Goal: Task Accomplishment & Management: Manage account settings

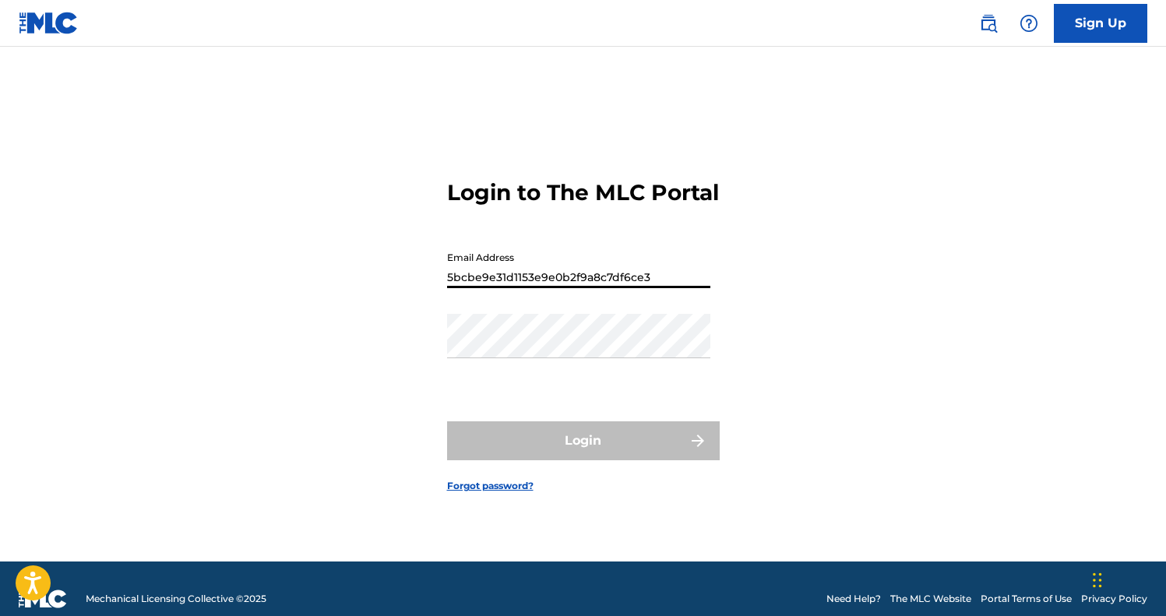
click at [583, 454] on button "Login" at bounding box center [583, 441] width 273 height 39
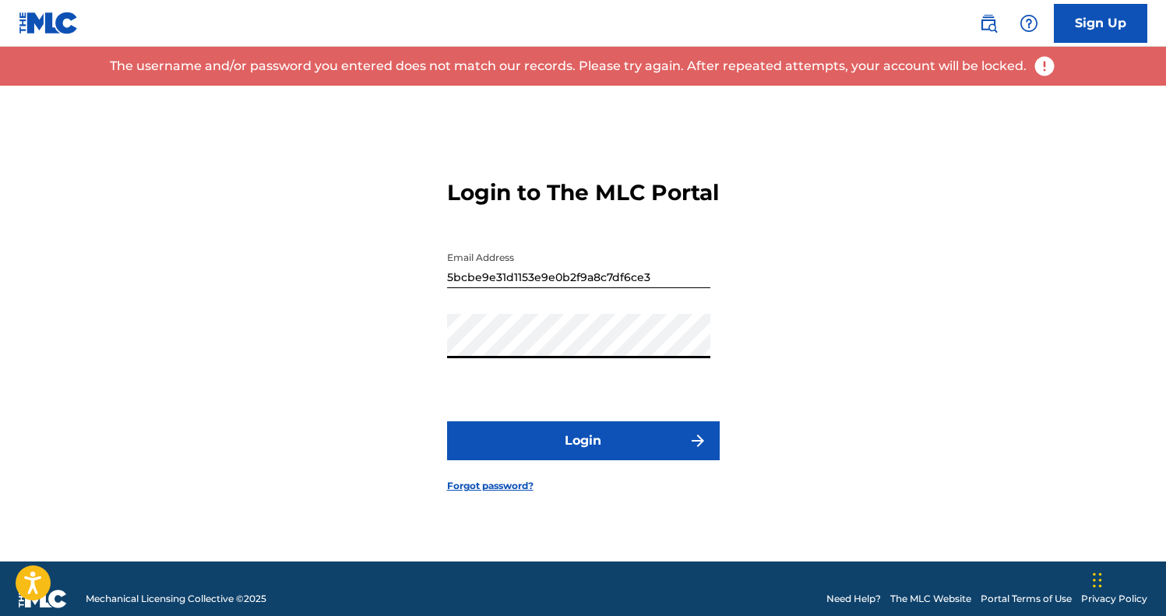
click at [658, 288] on input "5bcbe9e31d1153e9e0b2f9a8c7df6ce3" at bounding box center [578, 266] width 263 height 44
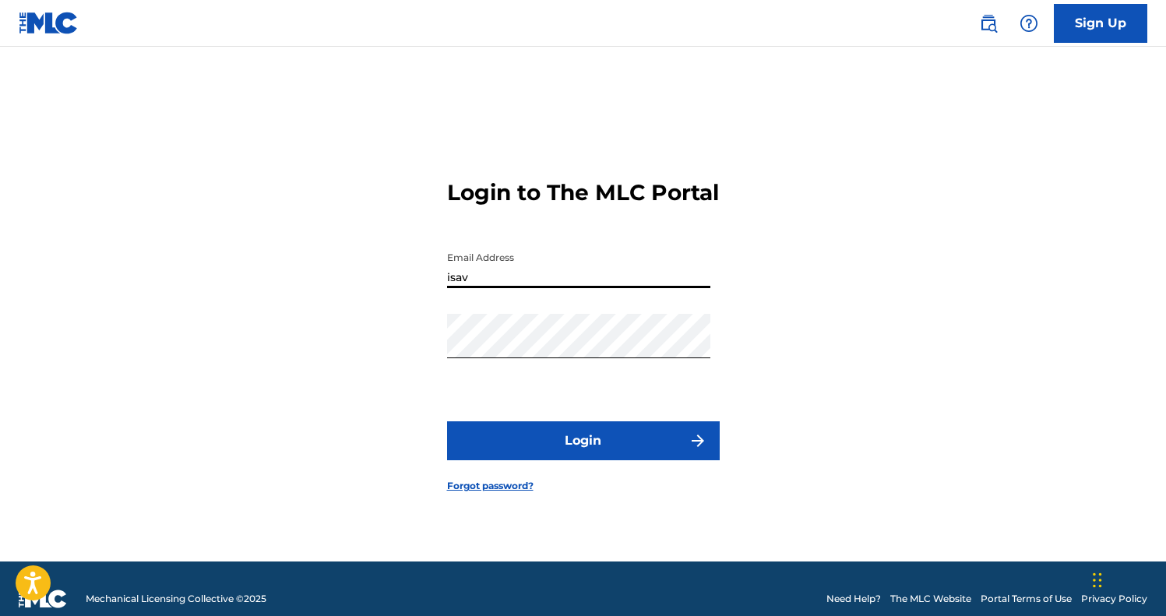
type input "[EMAIL_ADDRESS][DOMAIN_NAME]"
click at [584, 452] on button "Login" at bounding box center [583, 441] width 273 height 39
click at [550, 448] on button "Login" at bounding box center [583, 441] width 273 height 39
click at [628, 284] on input "[EMAIL_ADDRESS][DOMAIN_NAME]" at bounding box center [578, 266] width 263 height 44
click at [565, 461] on button "Login" at bounding box center [583, 441] width 273 height 39
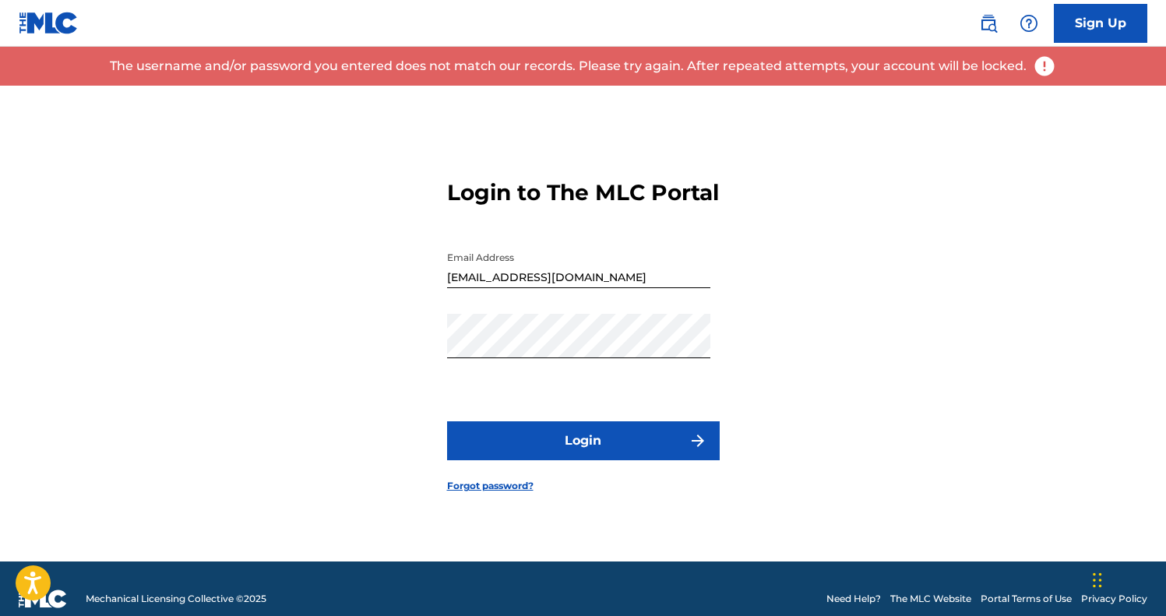
click at [475, 493] on link "Forgot password?" at bounding box center [490, 486] width 86 height 14
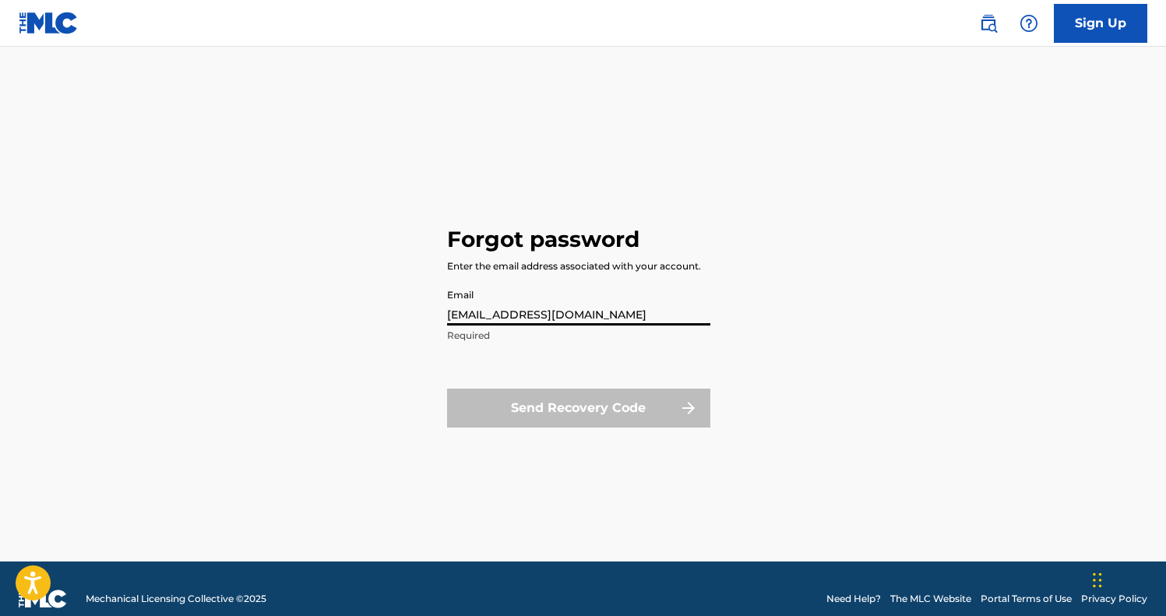
click at [578, 408] on button "Send Recovery Code" at bounding box center [578, 408] width 263 height 39
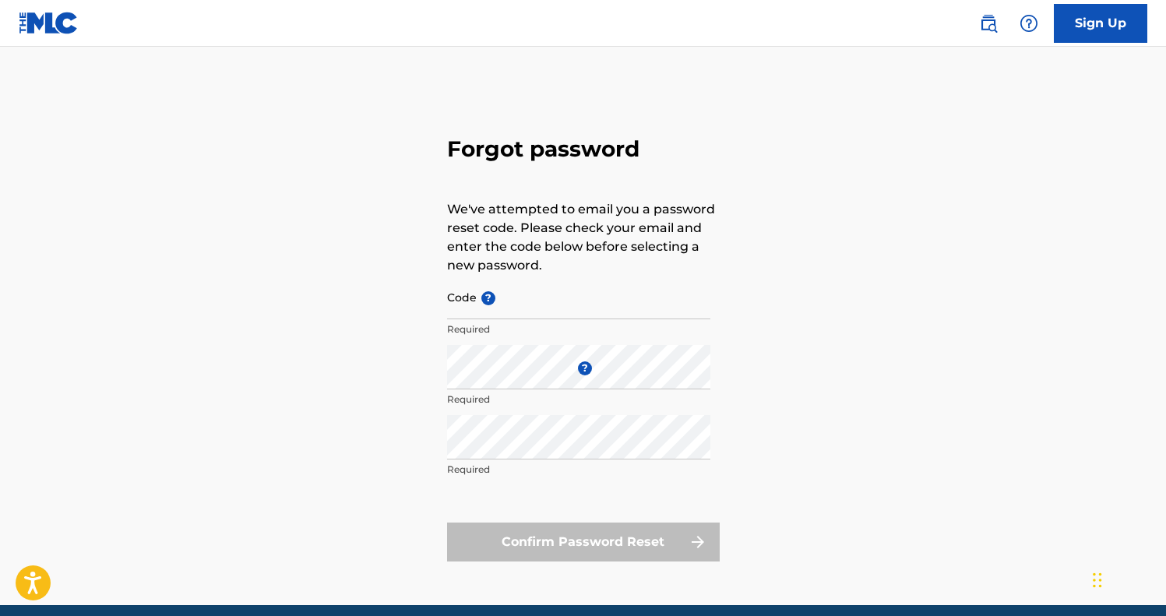
click at [550, 299] on input "Code ?" at bounding box center [578, 297] width 263 height 44
paste input "FP_00fee23b71177649a400fa38077d"
type input "FP_00fee23b71177649a400fa38077d"
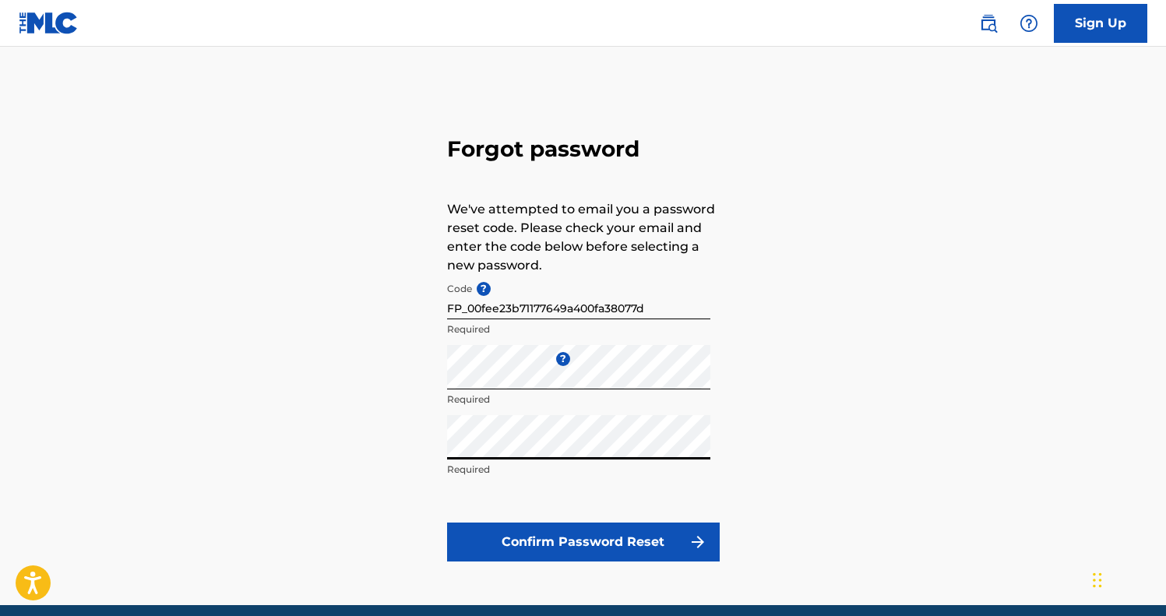
click at [550, 540] on button "Confirm Password Reset" at bounding box center [583, 542] width 273 height 39
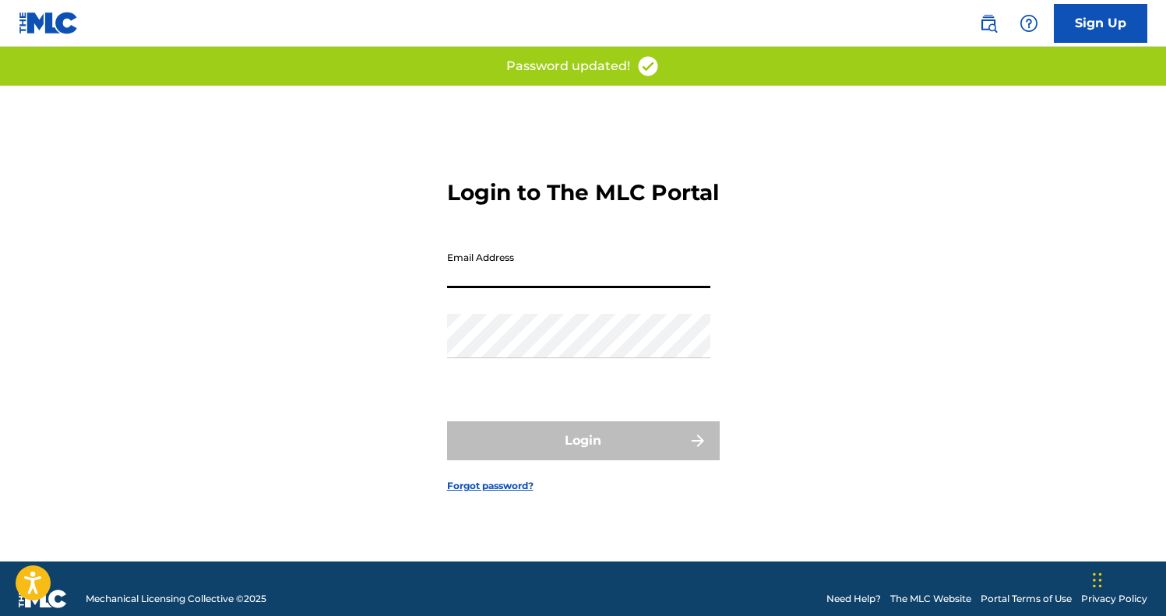
type input "[EMAIL_ADDRESS][DOMAIN_NAME]"
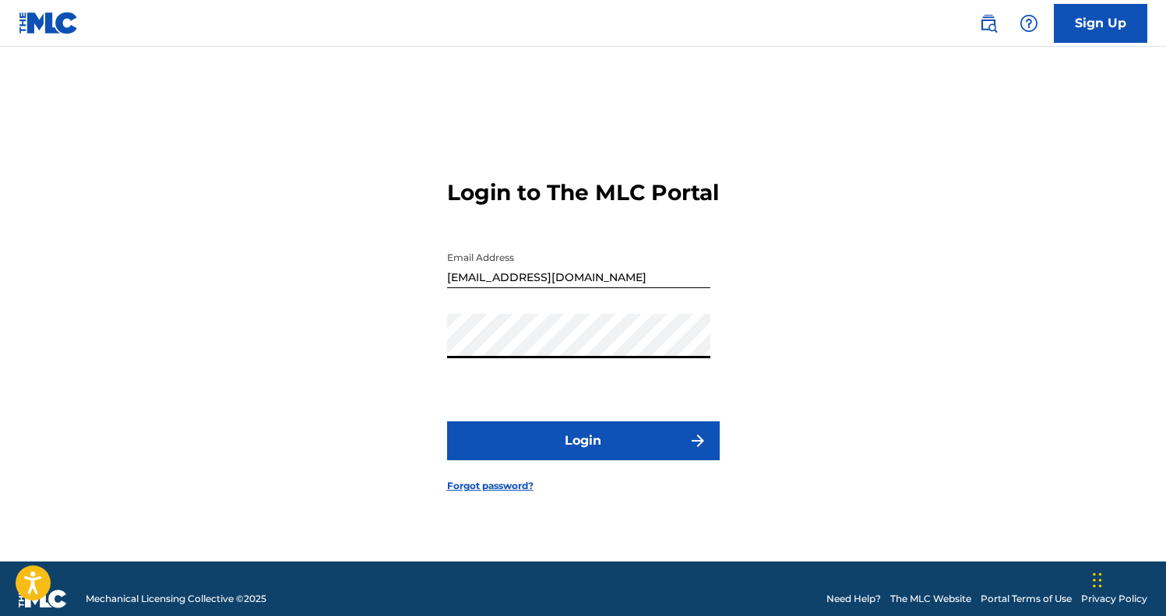
click at [630, 450] on button "Login" at bounding box center [583, 441] width 273 height 39
click at [583, 454] on button "Login" at bounding box center [583, 441] width 273 height 39
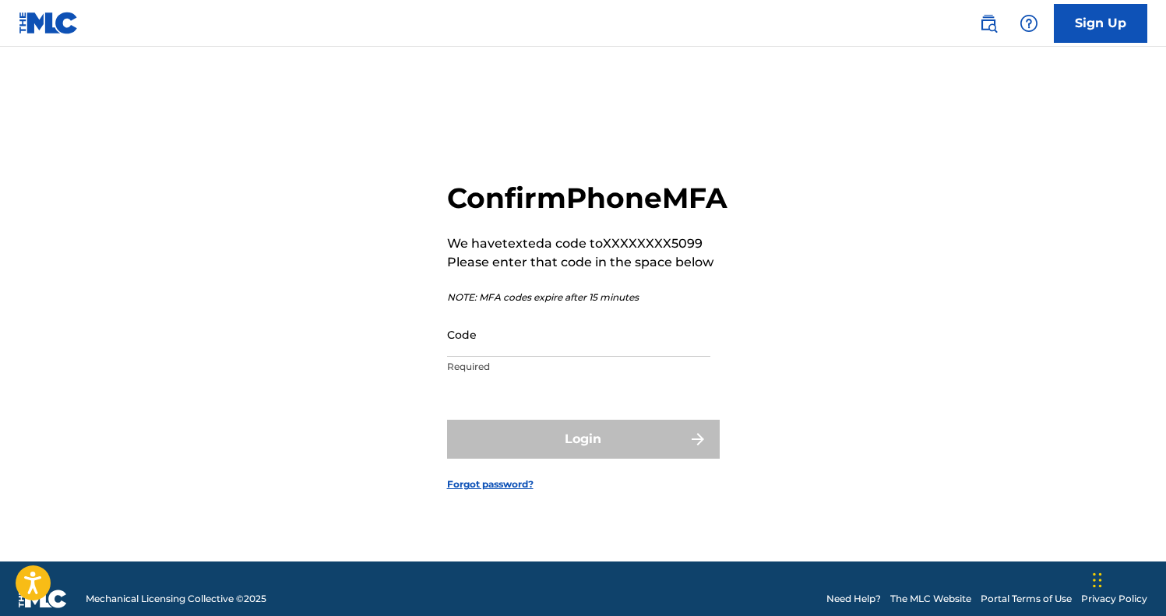
click at [478, 357] on input "Code" at bounding box center [578, 334] width 263 height 44
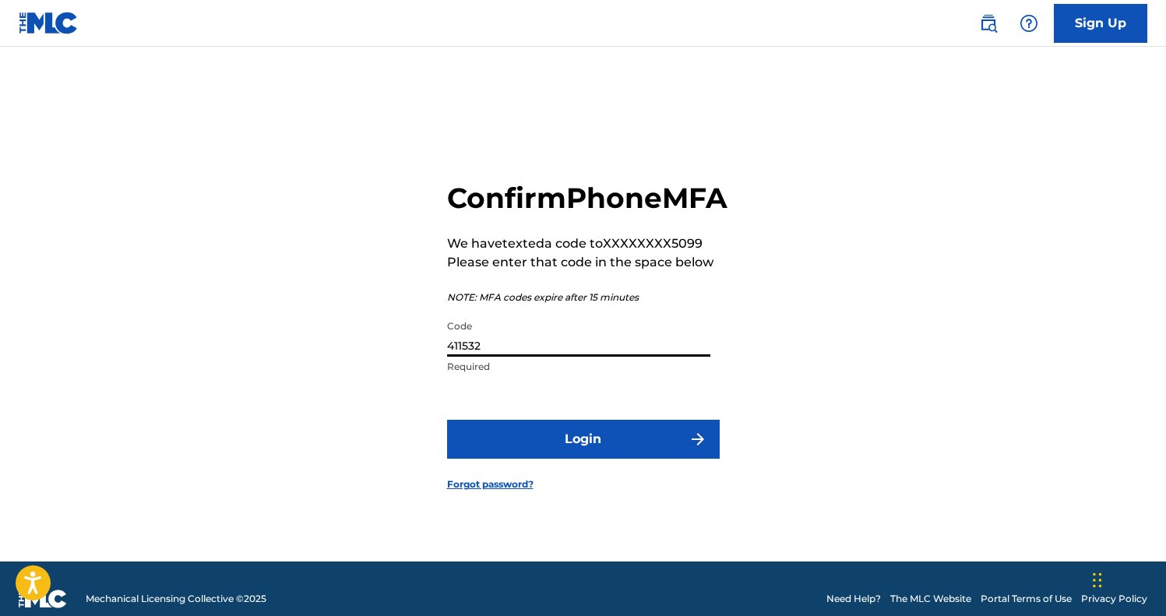
type input "411532"
click at [583, 457] on button "Login" at bounding box center [583, 439] width 273 height 39
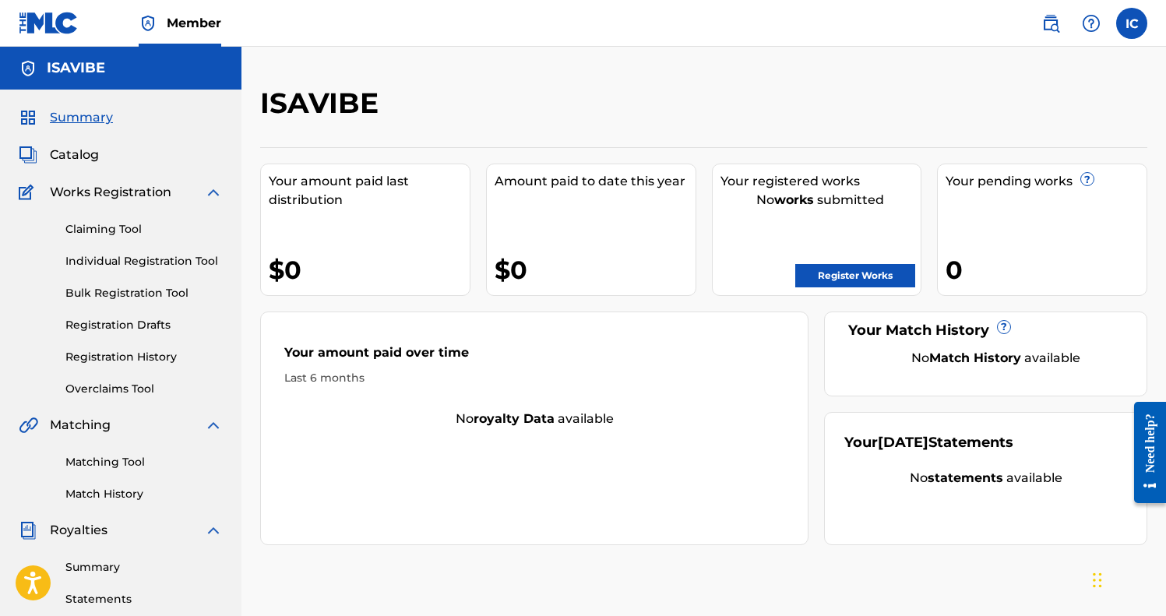
click at [1127, 34] on label at bounding box center [1132, 23] width 31 height 31
click at [1132, 23] on input "IC [PERSON_NAME] [PERSON_NAME] [PERSON_NAME][EMAIL_ADDRESS][DOMAIN_NAME] Notifi…" at bounding box center [1132, 23] width 0 height 0
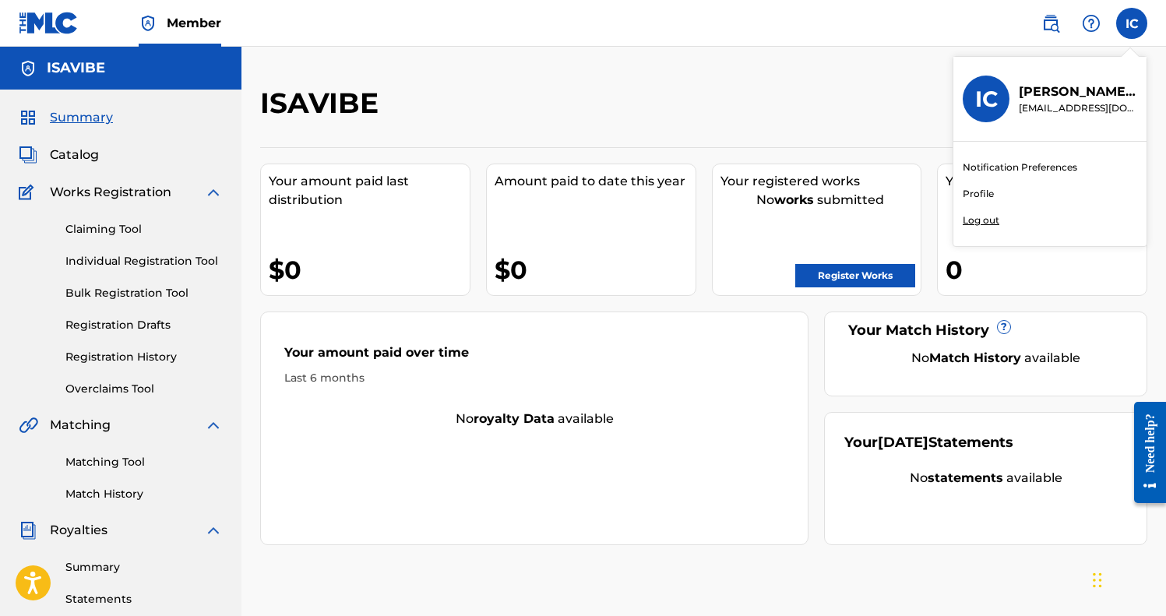
click at [978, 192] on link "Profile" at bounding box center [978, 194] width 31 height 14
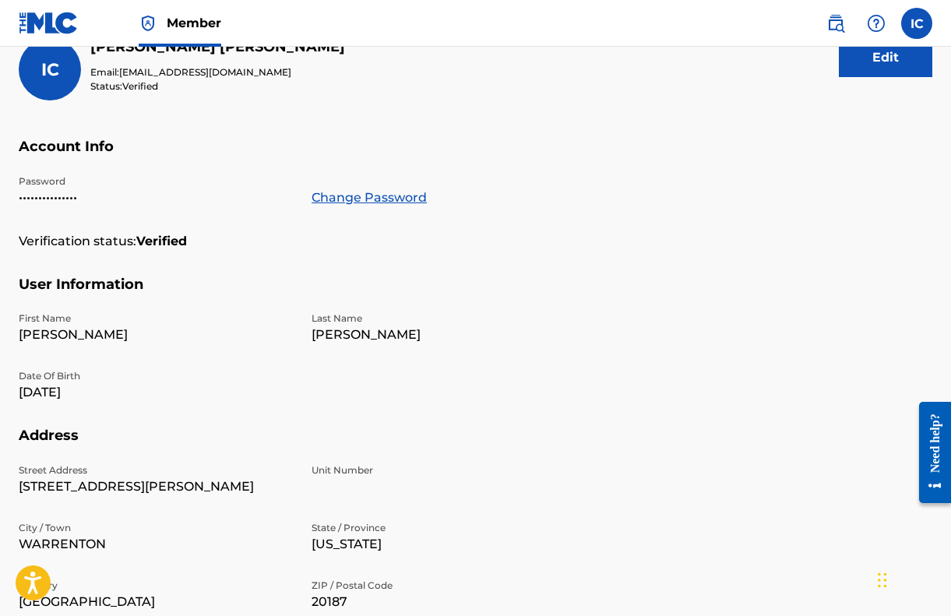
scroll to position [215, 0]
